Goal: Task Accomplishment & Management: Manage account settings

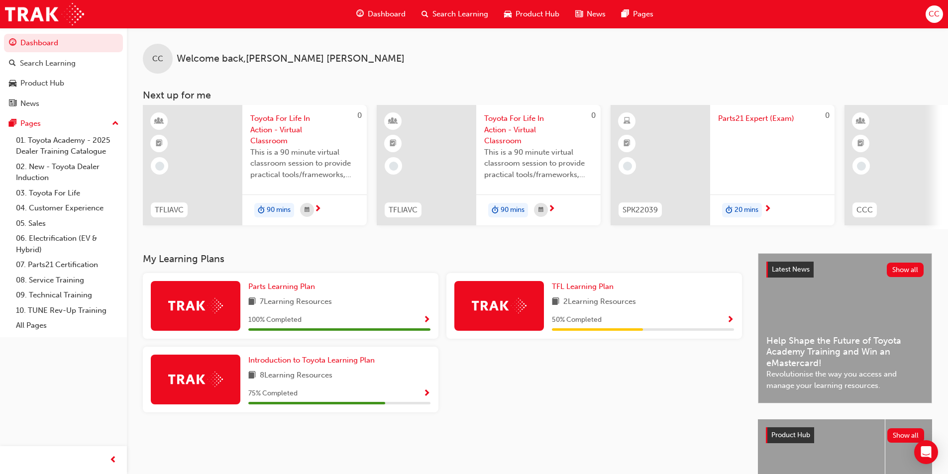
click at [938, 15] on span "CC" at bounding box center [933, 13] width 11 height 11
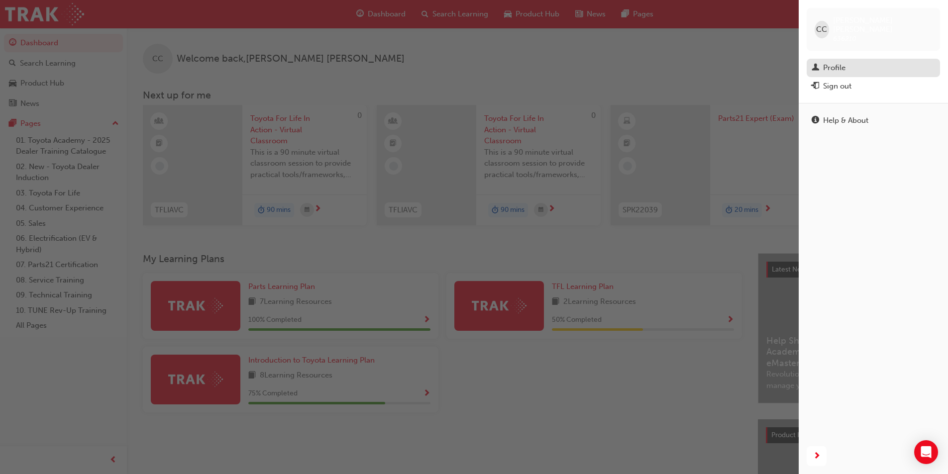
click at [879, 62] on div "Profile" at bounding box center [872, 68] width 123 height 12
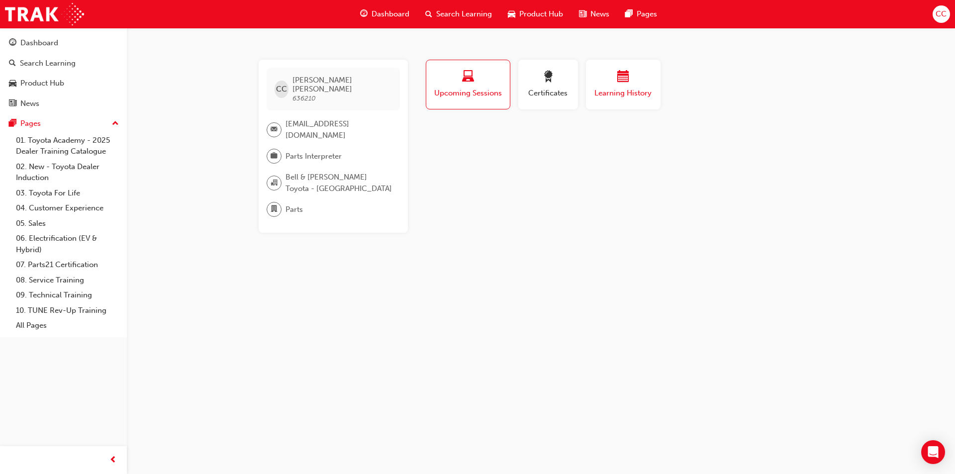
click at [604, 78] on div "button" at bounding box center [623, 78] width 60 height 15
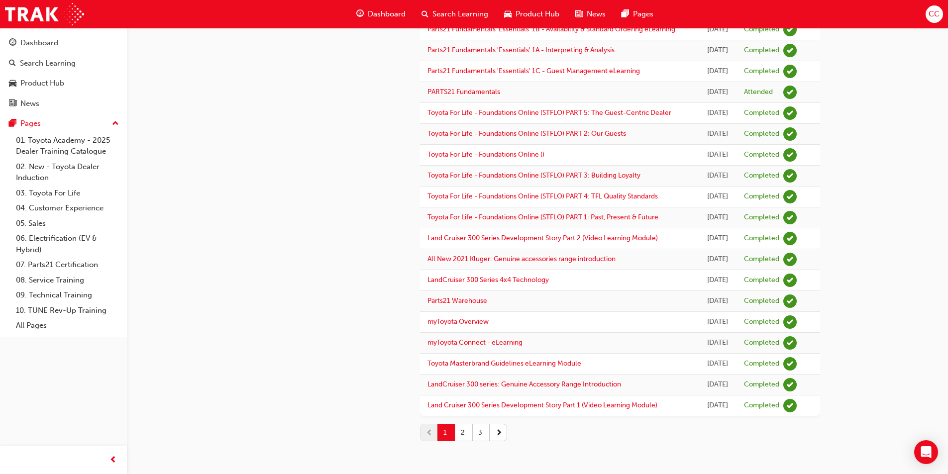
scroll to position [846, 0]
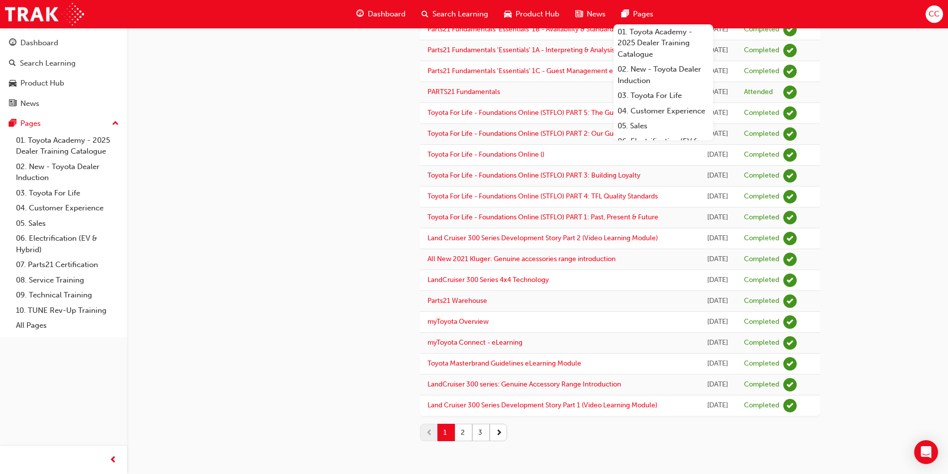
click at [934, 13] on span "CC" at bounding box center [933, 13] width 11 height 11
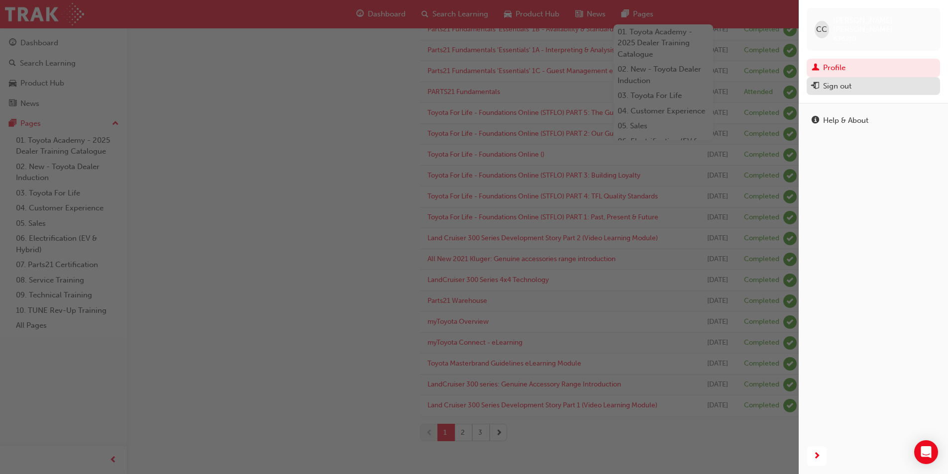
click at [856, 80] on div "Sign out" at bounding box center [872, 86] width 123 height 12
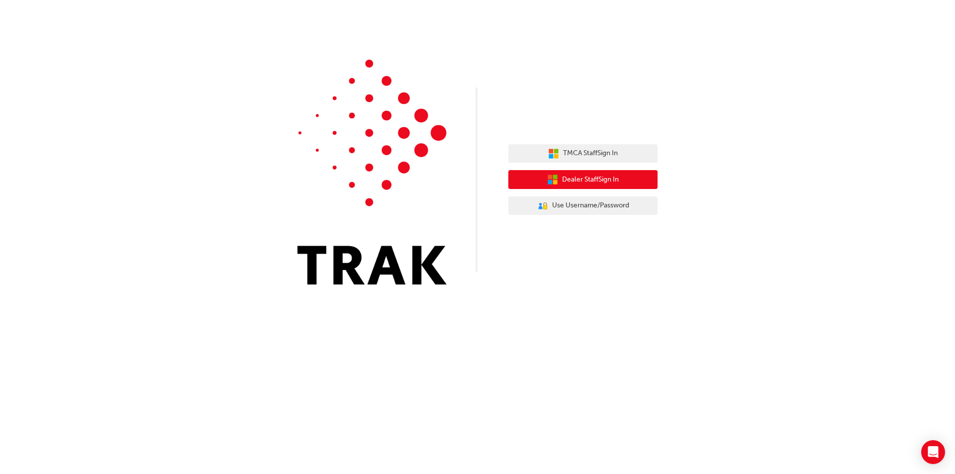
click at [624, 185] on button "Dealer Staff Sign In" at bounding box center [582, 179] width 149 height 19
